Goal: Use online tool/utility: Utilize a website feature to perform a specific function

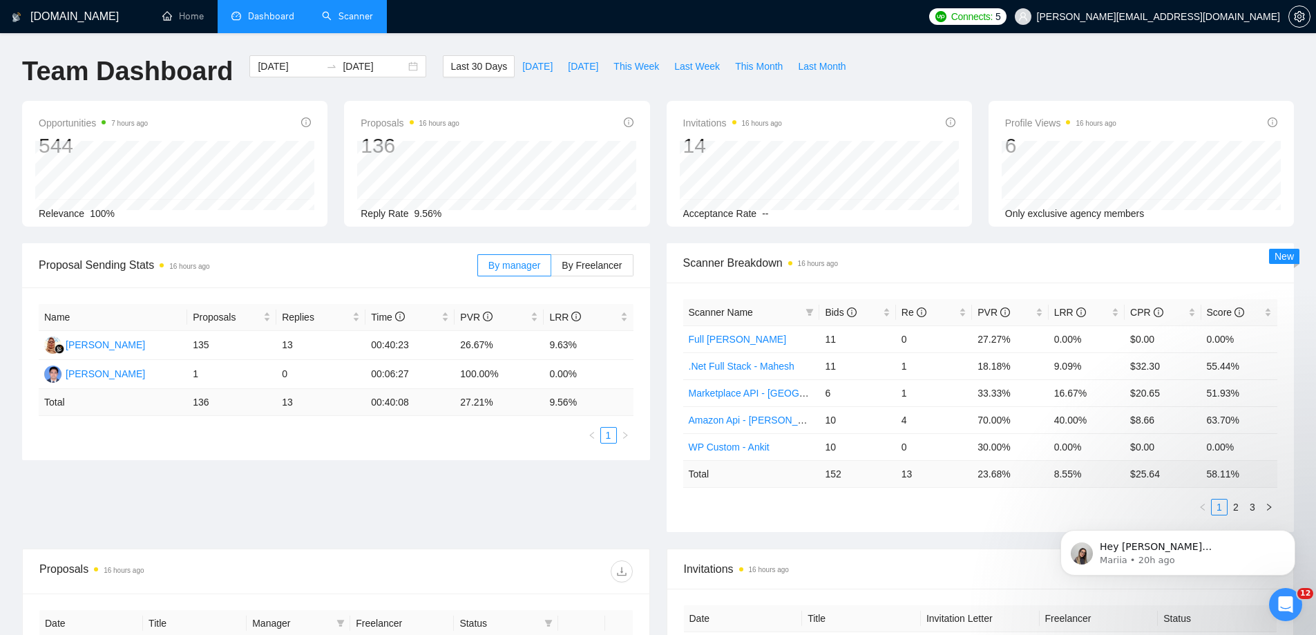
click at [343, 18] on link "Scanner" at bounding box center [347, 16] width 51 height 12
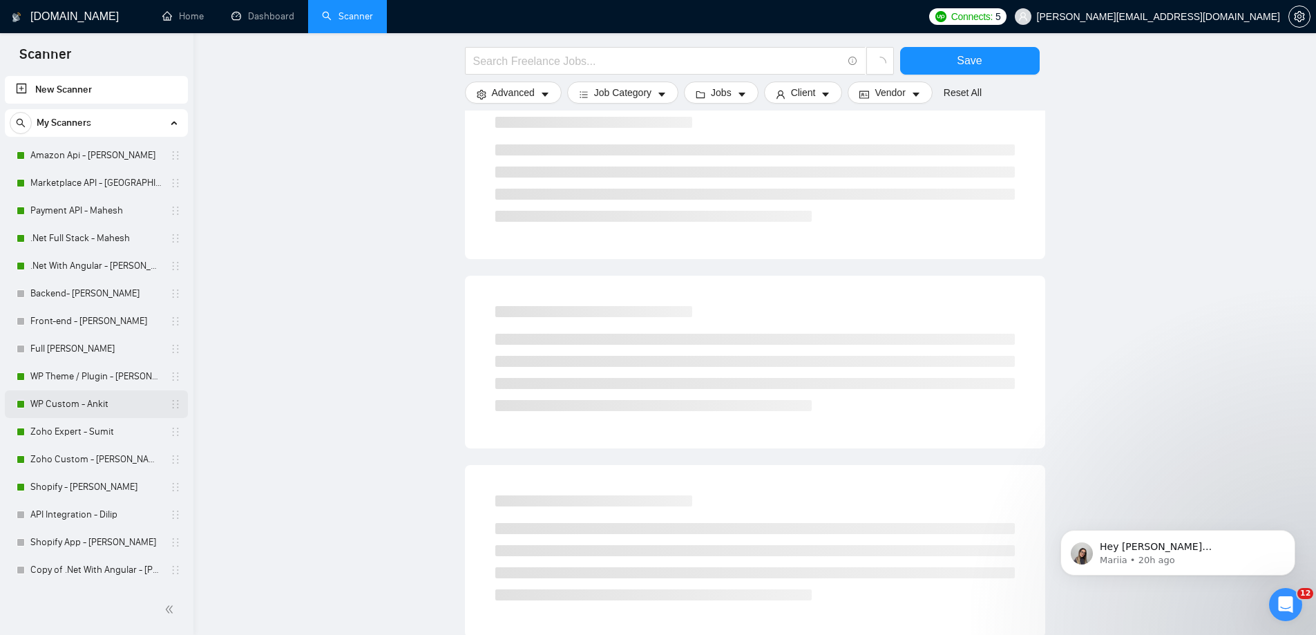
scroll to position [192, 0]
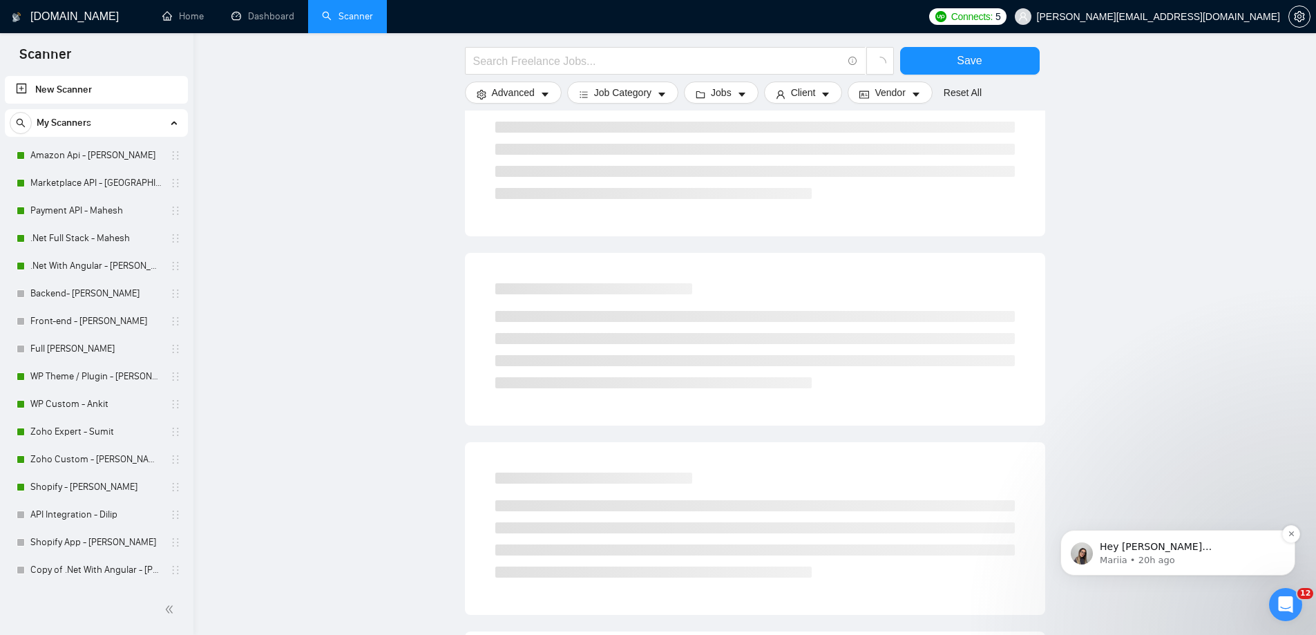
click at [1219, 567] on div "Hey [PERSON_NAME][EMAIL_ADDRESS][DOMAIN_NAME], Looks like your Upwork agency Vi…" at bounding box center [1177, 553] width 235 height 46
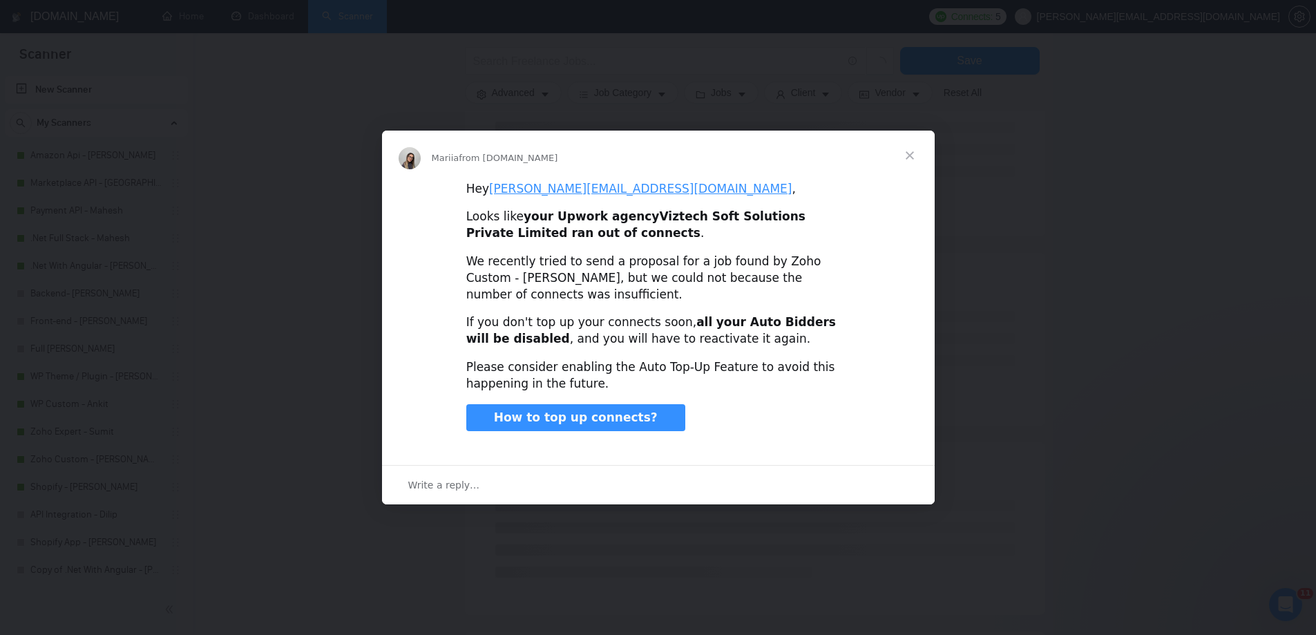
scroll to position [0, 0]
click at [909, 163] on span "Close" at bounding box center [910, 156] width 50 height 50
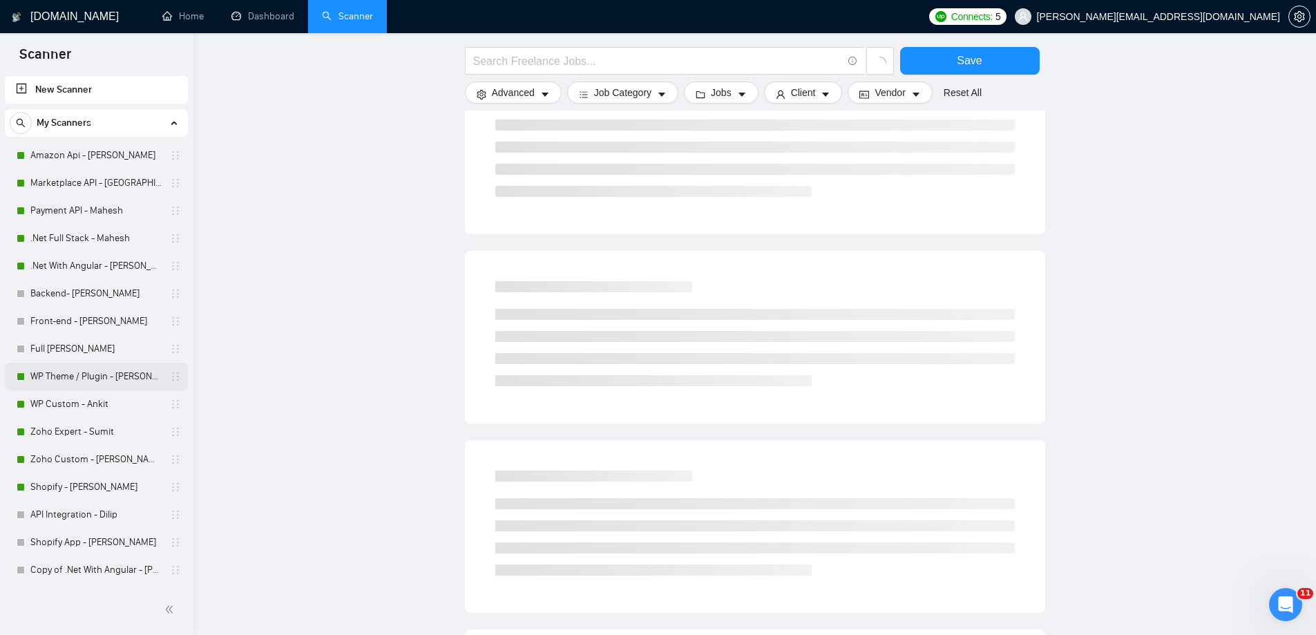
scroll to position [384, 0]
click at [116, 470] on link "Zoho Custom - [PERSON_NAME]" at bounding box center [95, 459] width 131 height 28
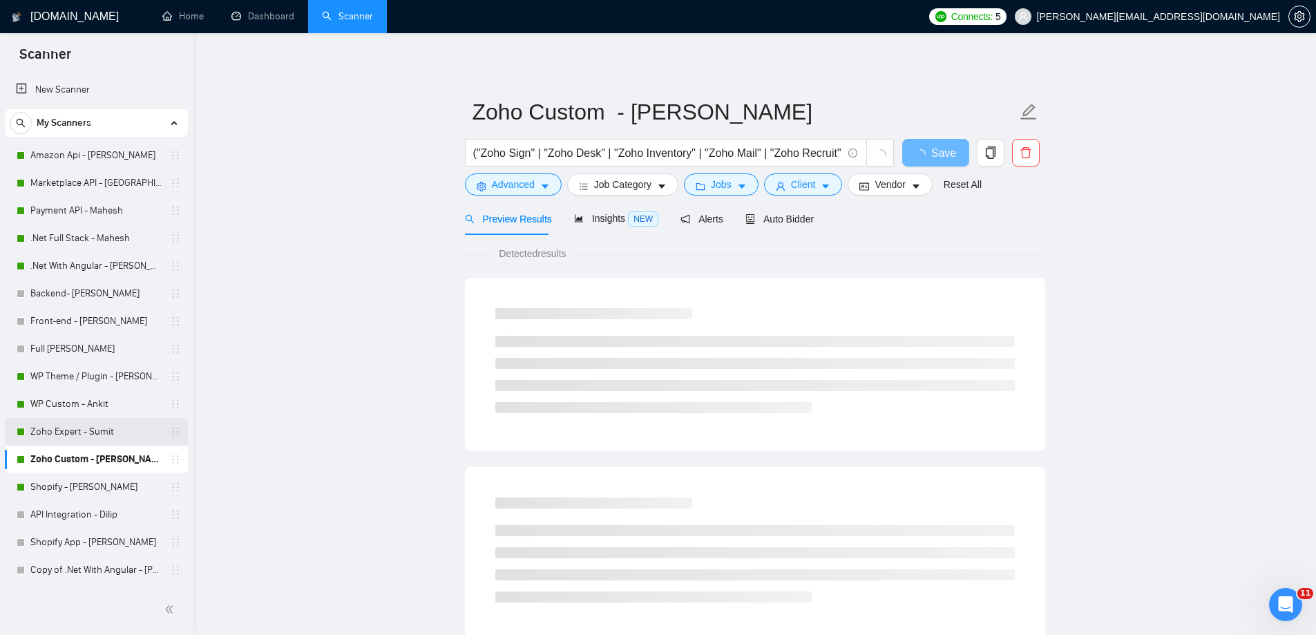
click at [116, 429] on link "Zoho Expert - Sumit" at bounding box center [95, 432] width 131 height 28
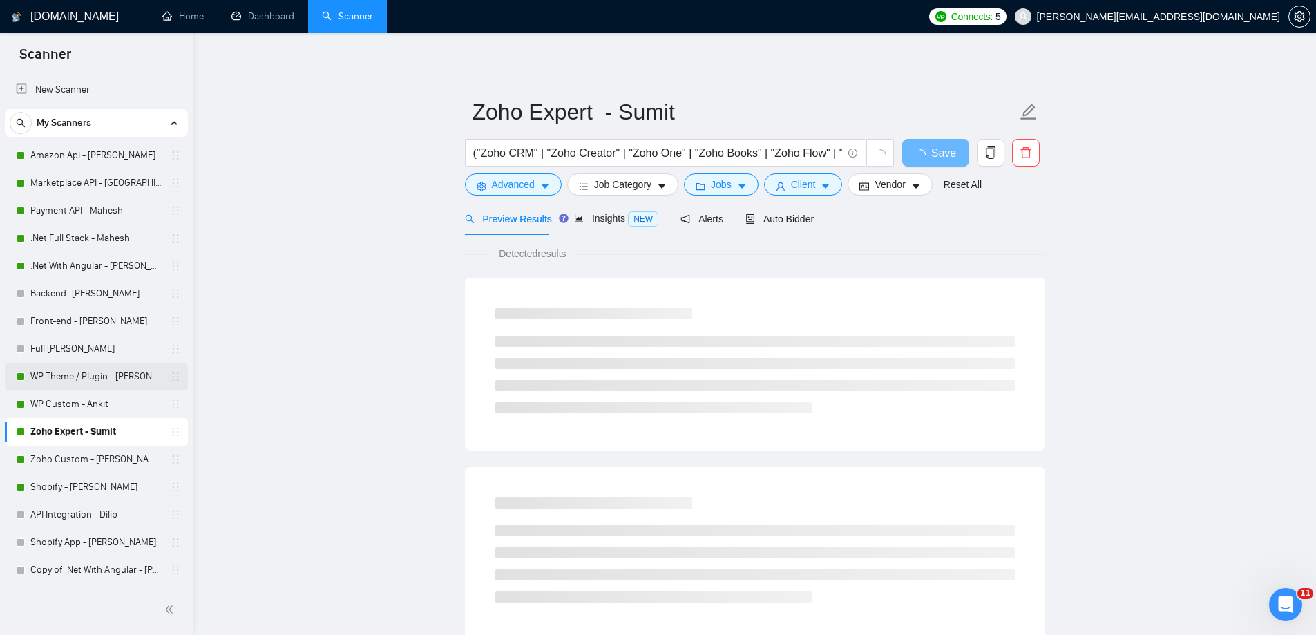
click at [131, 383] on link "WP Theme / Plugin - [PERSON_NAME]" at bounding box center [95, 377] width 131 height 28
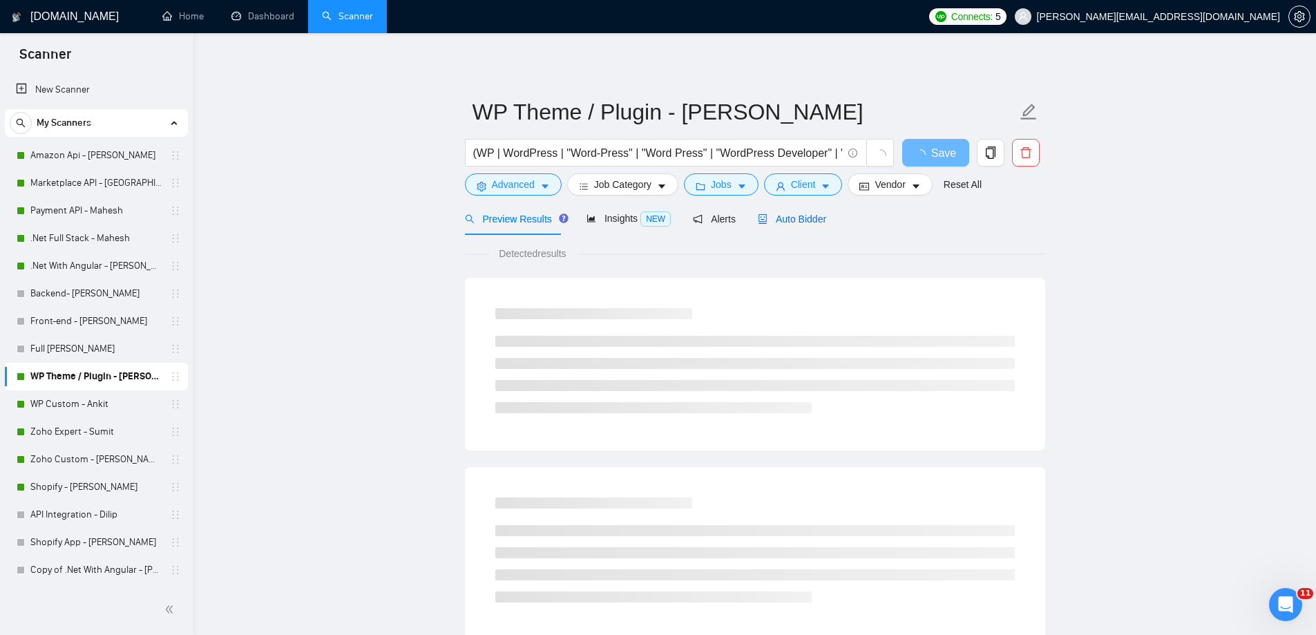
click at [798, 218] on span "Auto Bidder" at bounding box center [792, 218] width 68 height 11
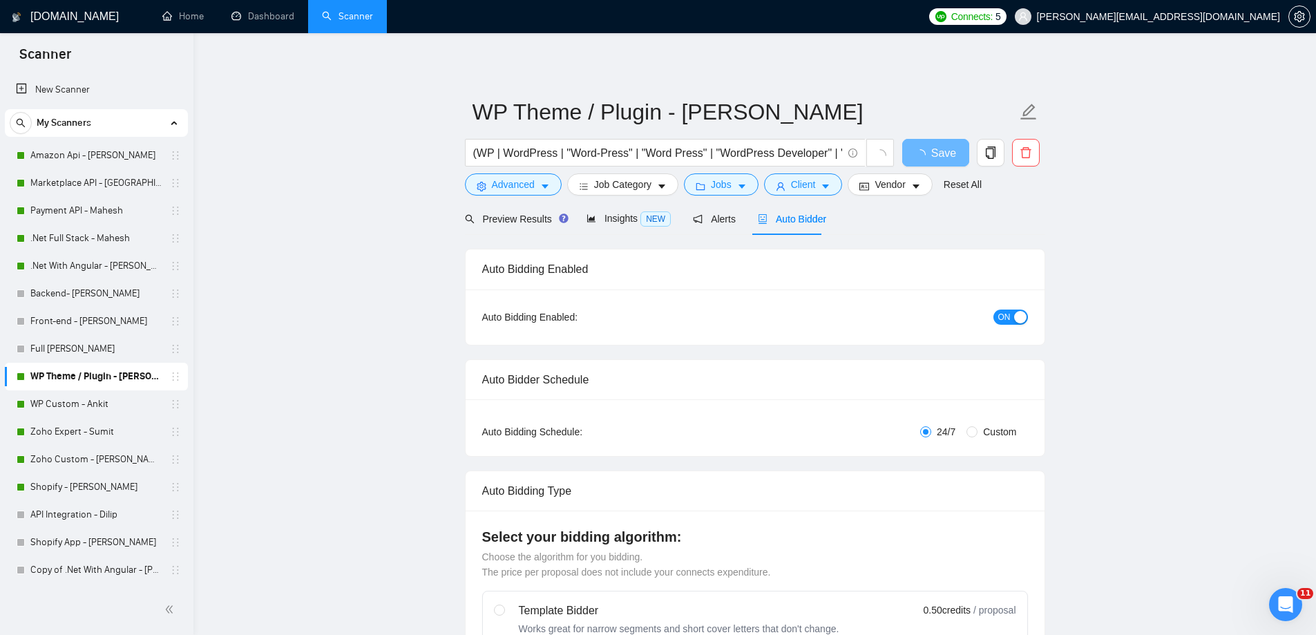
radio input "false"
radio input "true"
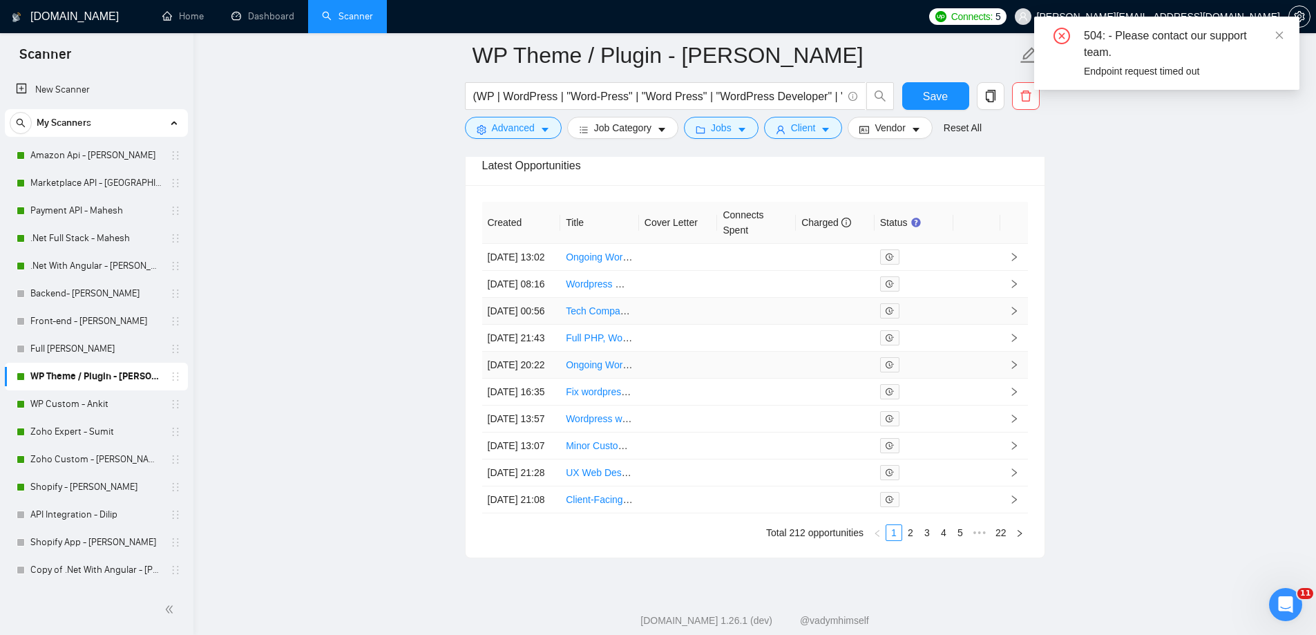
scroll to position [3645, 0]
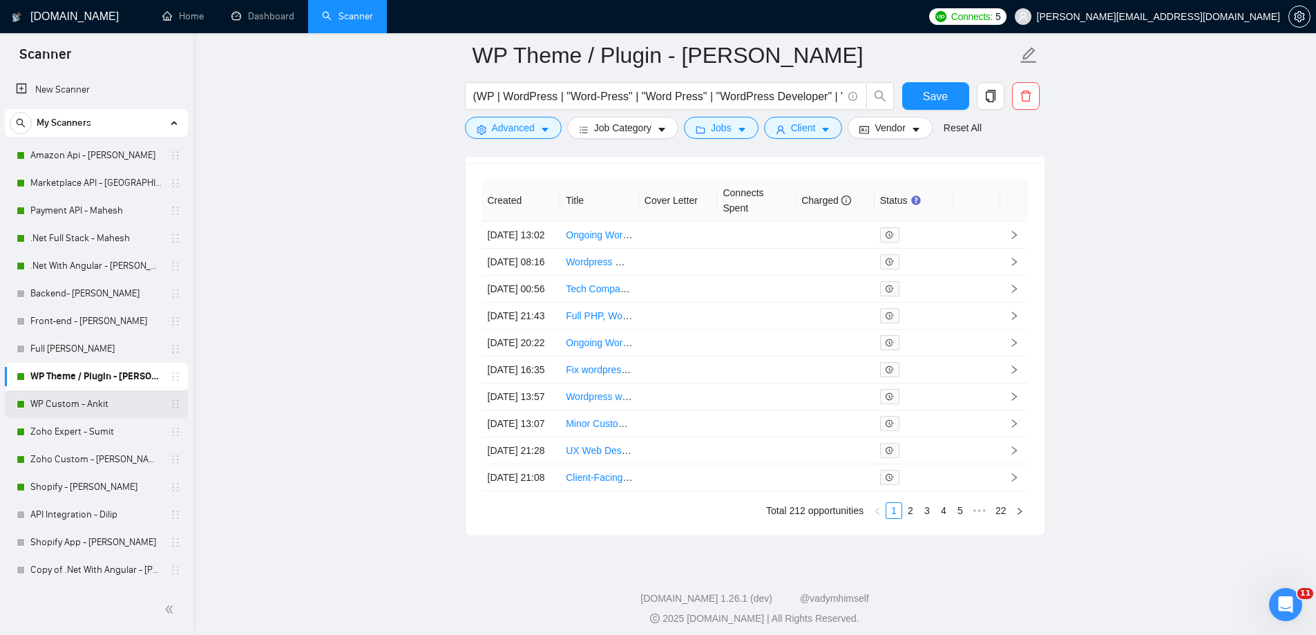
click at [134, 399] on link "WP Custom - Ankit" at bounding box center [95, 404] width 131 height 28
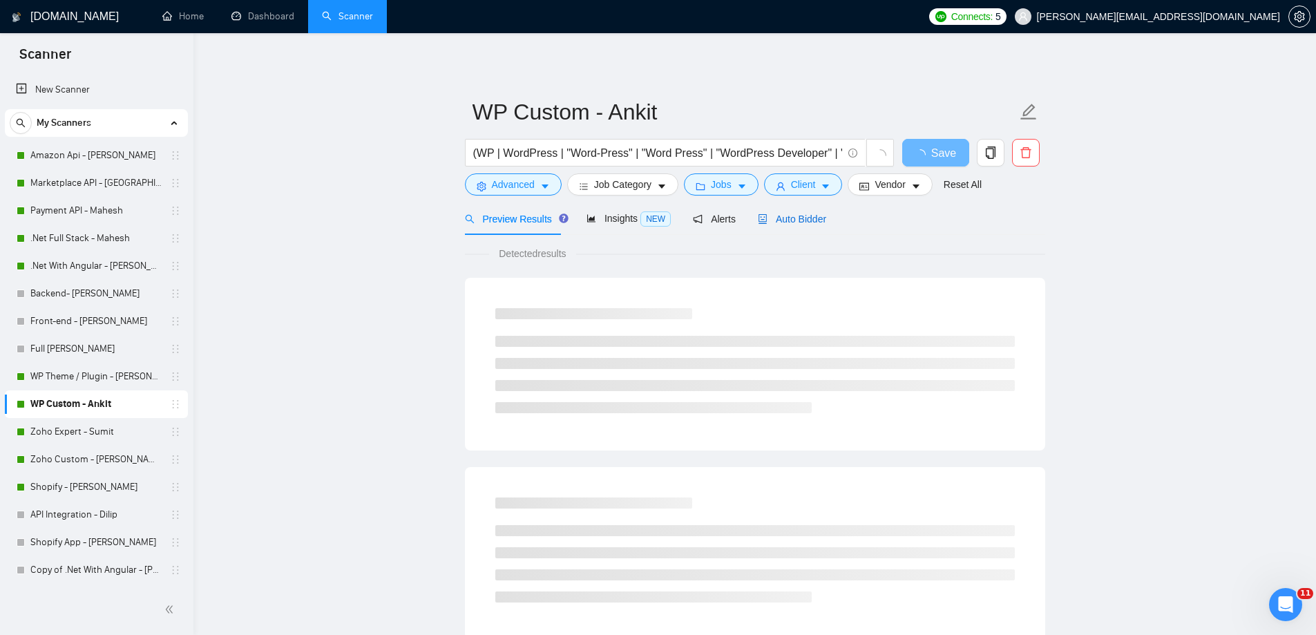
click at [758, 224] on span "Auto Bidder" at bounding box center [792, 218] width 68 height 11
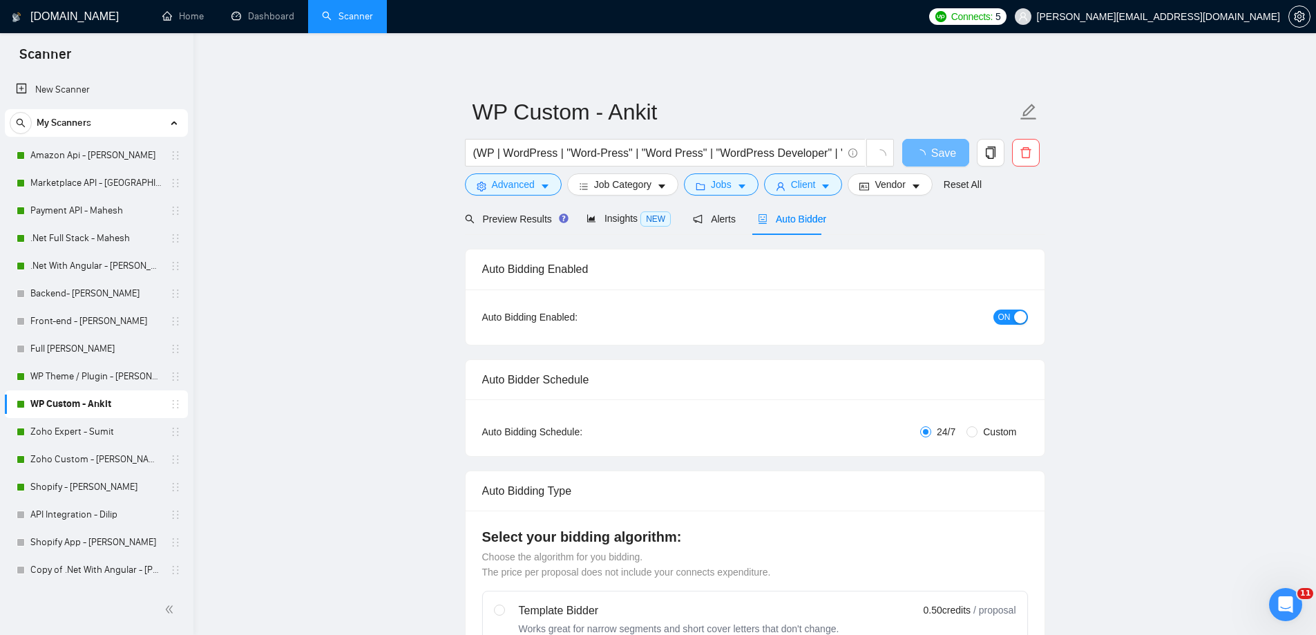
radio input "false"
radio input "true"
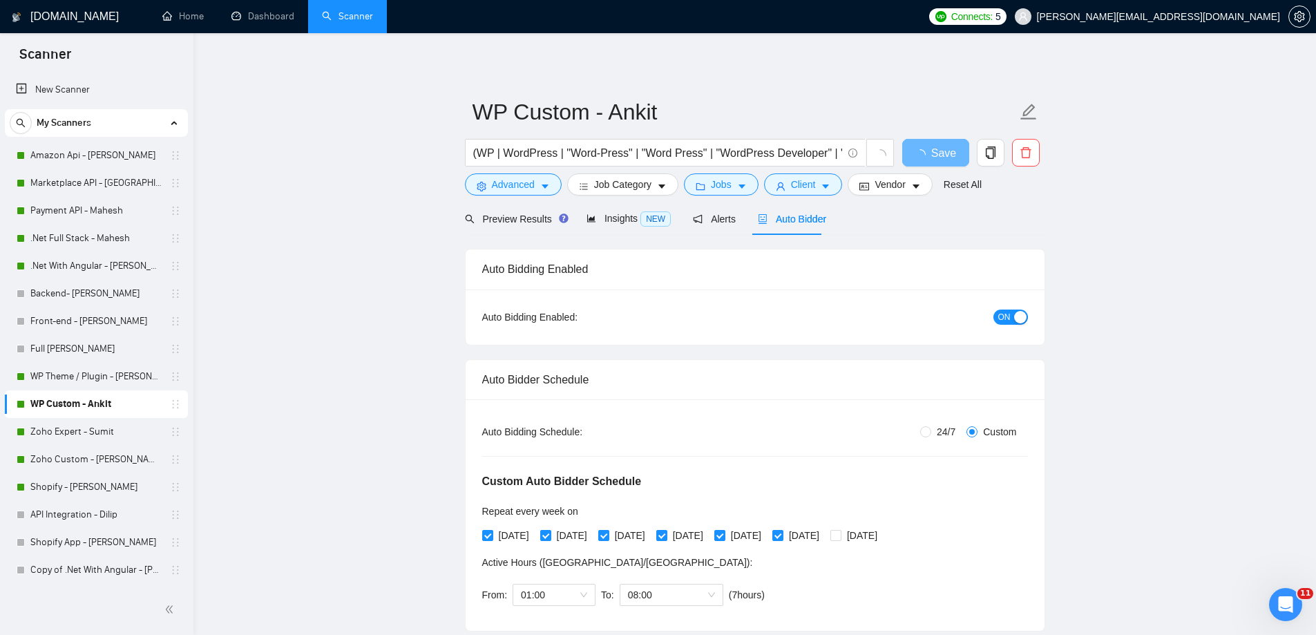
click at [758, 222] on icon "robot" at bounding box center [762, 219] width 8 height 10
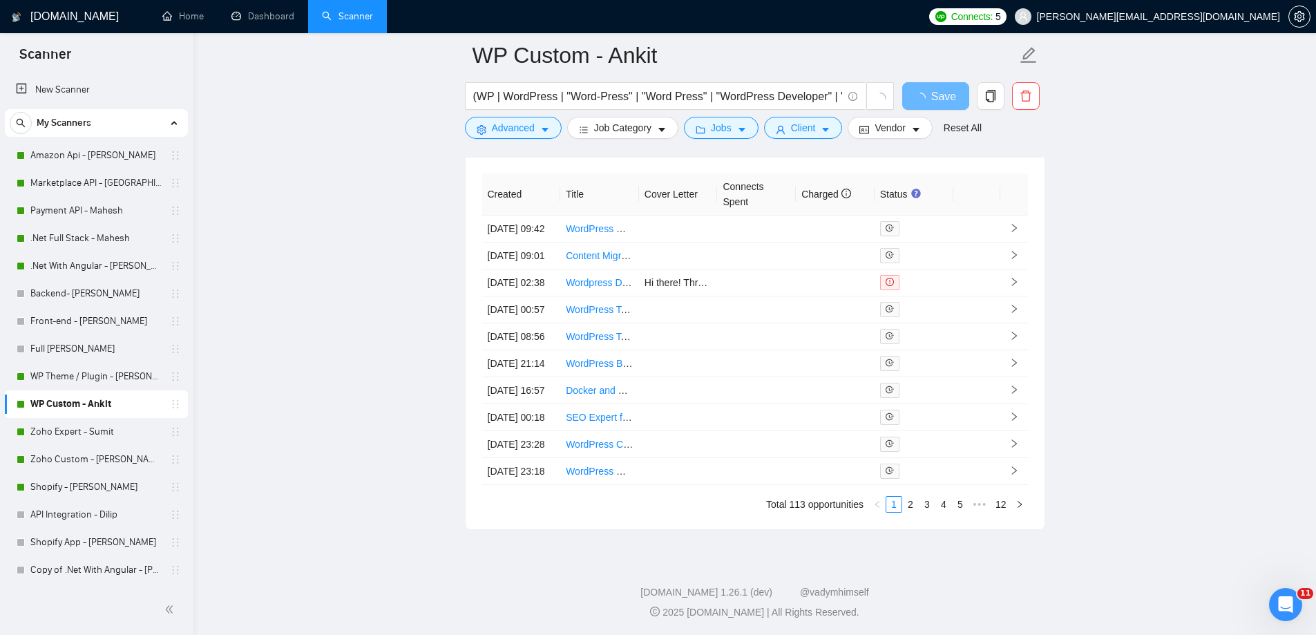
scroll to position [3453, 0]
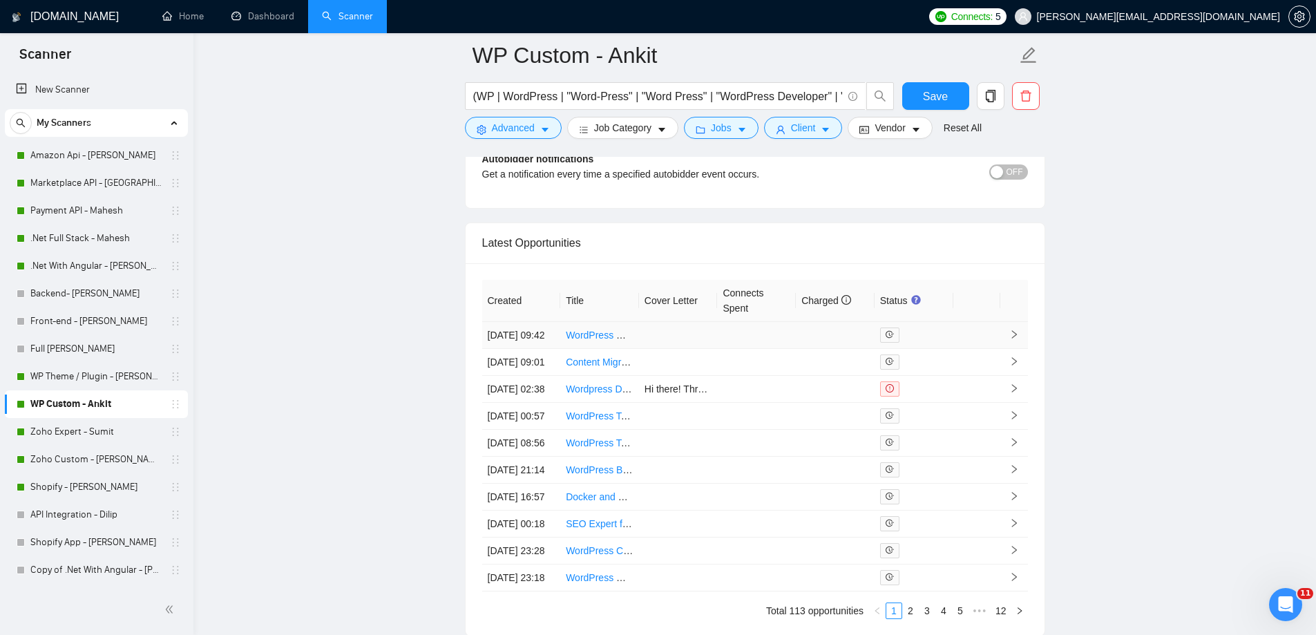
drag, startPoint x: 595, startPoint y: 221, endPoint x: 581, endPoint y: 343, distance: 123.1
click at [92, 488] on link "Shopify - [PERSON_NAME]" at bounding box center [95, 487] width 131 height 28
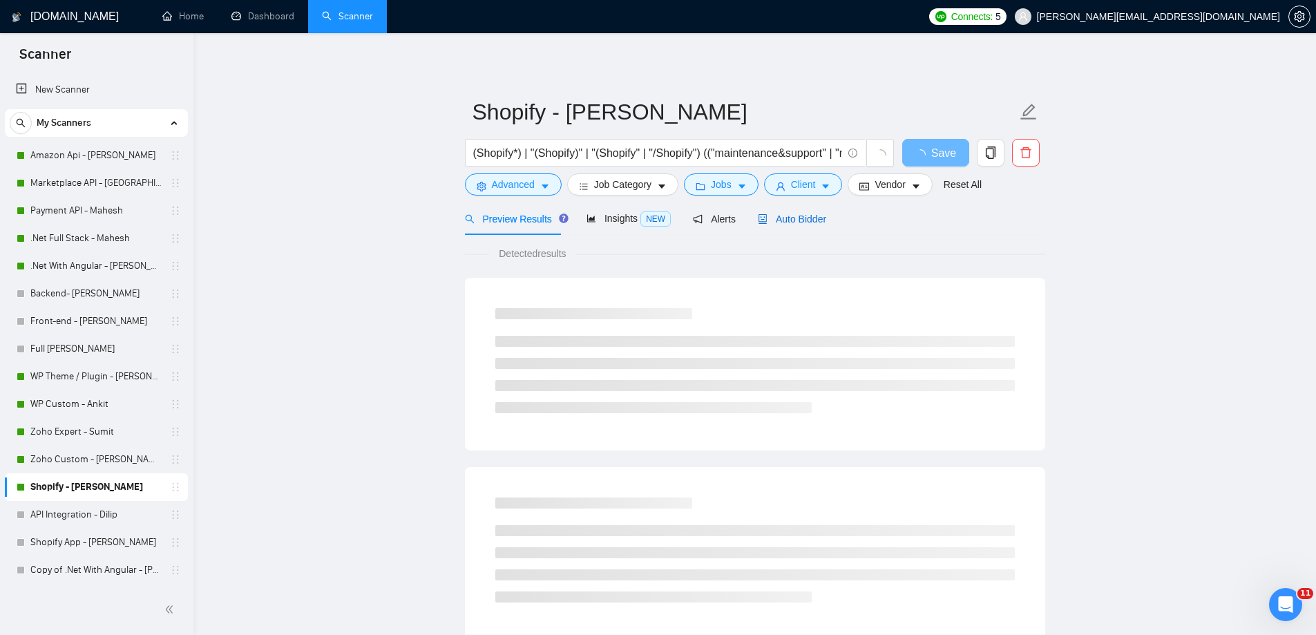
click at [771, 219] on span "Auto Bidder" at bounding box center [792, 218] width 68 height 11
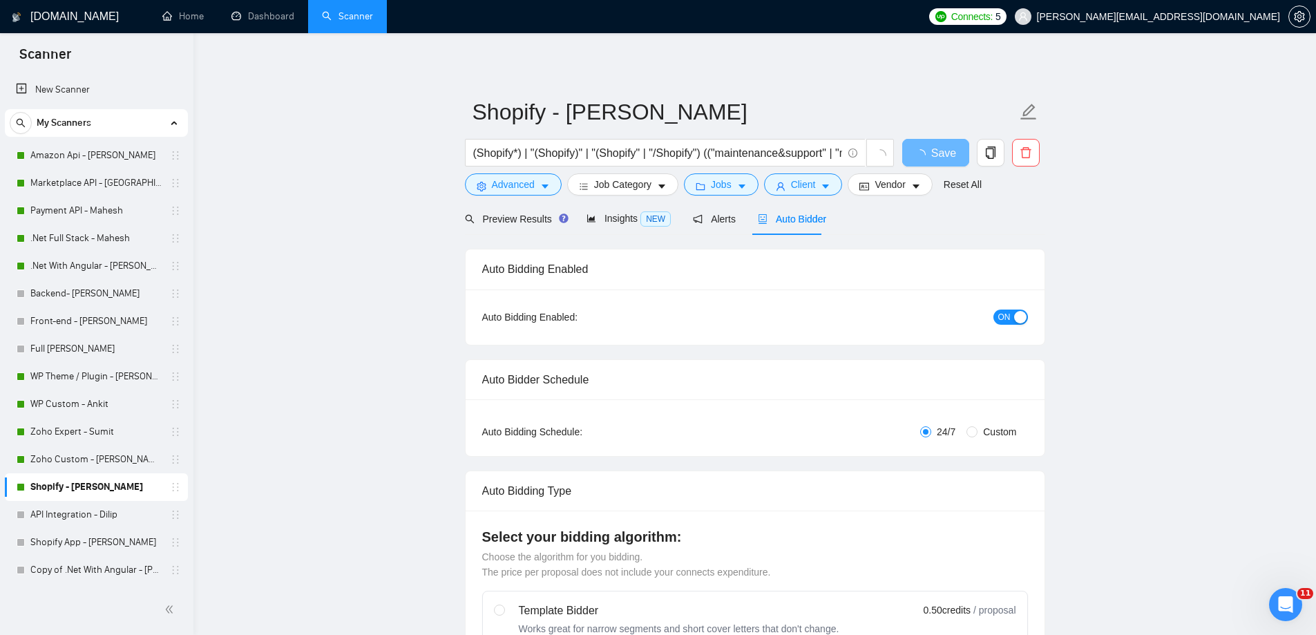
radio input "false"
radio input "true"
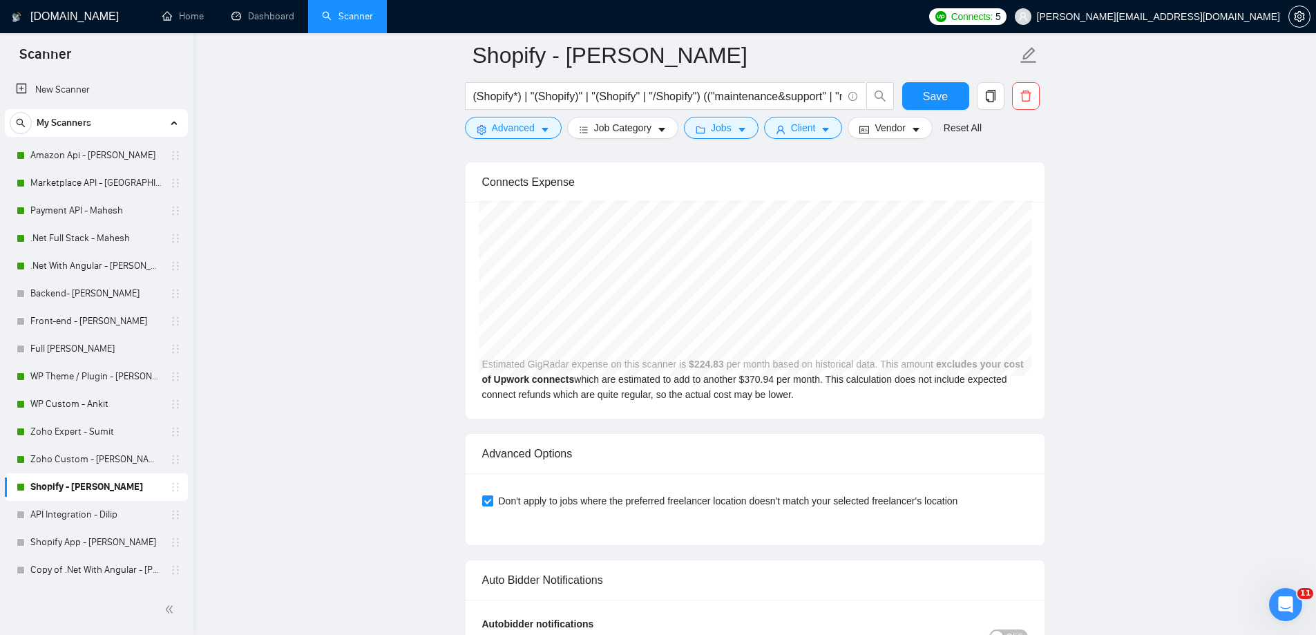
scroll to position [2878, 0]
